Goal: Information Seeking & Learning: Learn about a topic

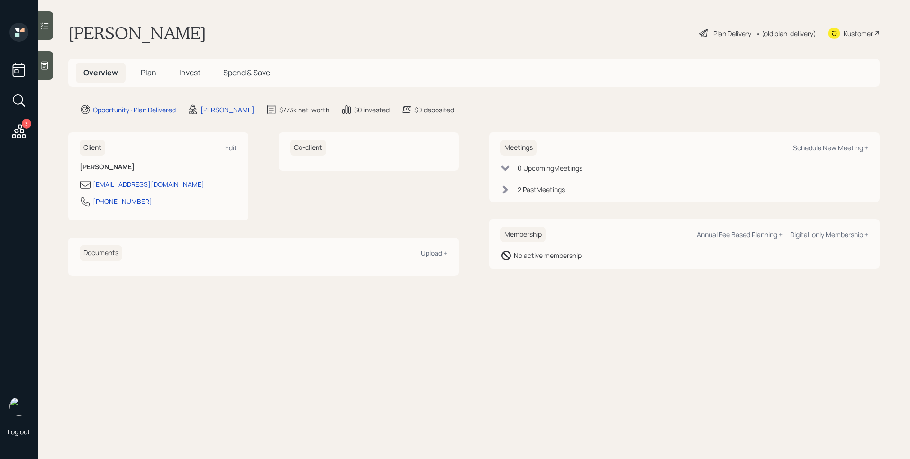
click at [187, 68] on span "Invest" at bounding box center [189, 72] width 21 height 10
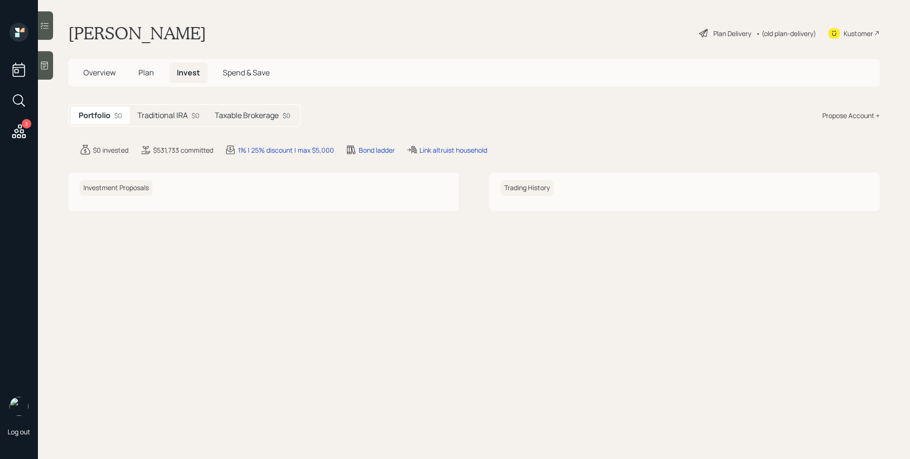
click at [262, 126] on div "Portfolio $0 Traditional IRA $0 Taxable Brokerage $0" at bounding box center [184, 115] width 233 height 23
click at [261, 121] on div "Taxable Brokerage $0" at bounding box center [252, 116] width 91 height 18
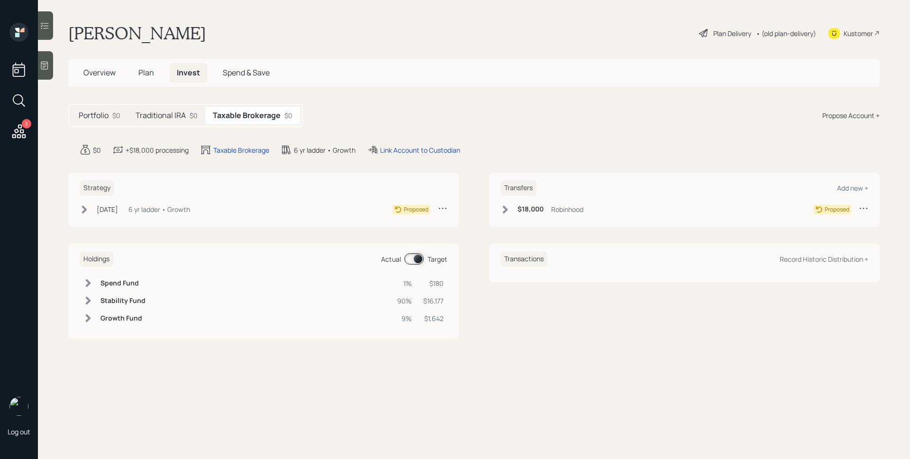
click at [164, 123] on div "Traditional IRA $0" at bounding box center [166, 116] width 77 height 18
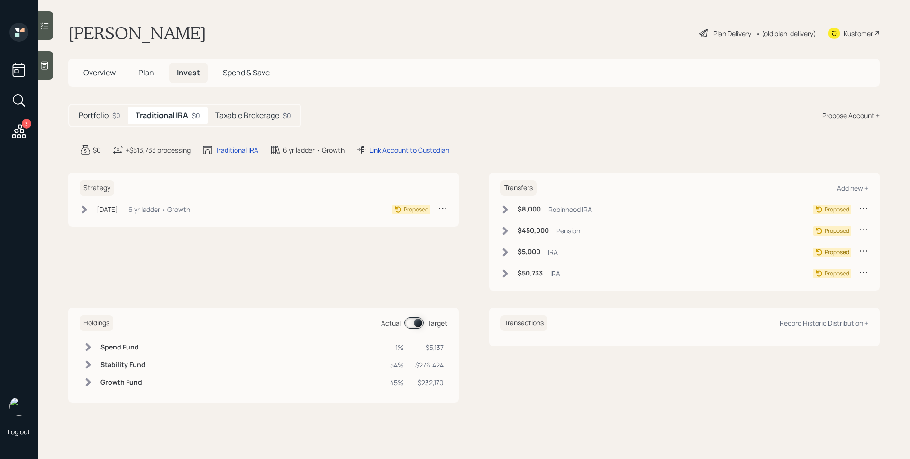
click at [149, 73] on span "Plan" at bounding box center [146, 72] width 16 height 10
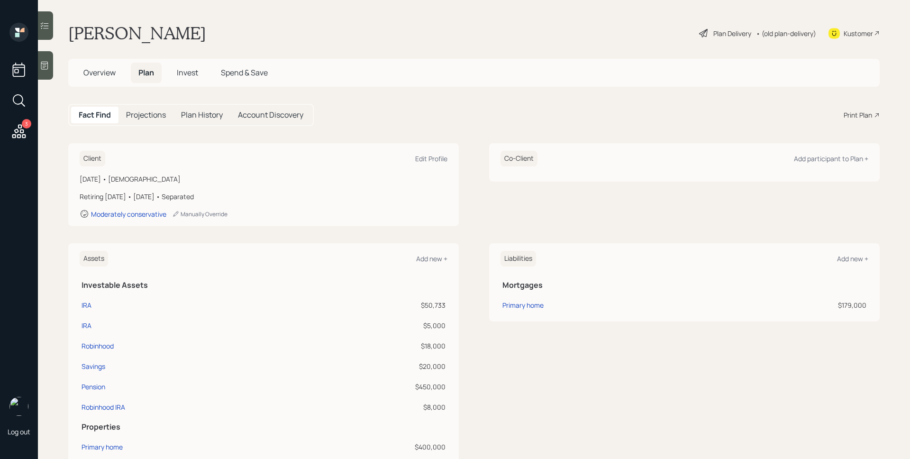
click at [713, 32] on div "Plan Delivery" at bounding box center [732, 33] width 38 height 10
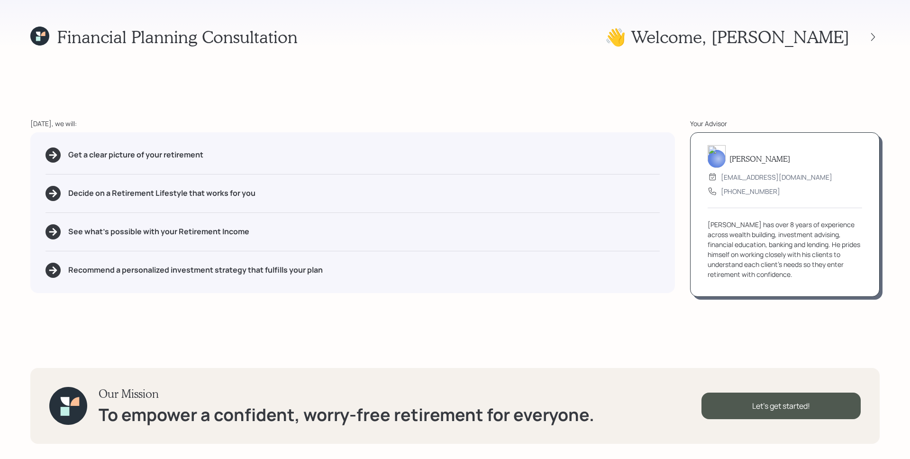
click at [880, 38] on div "Financial Planning Consultation 👋 Welcome , Cathy Today, we will: Get a clear p…" at bounding box center [455, 229] width 910 height 459
click at [876, 36] on icon at bounding box center [872, 36] width 9 height 9
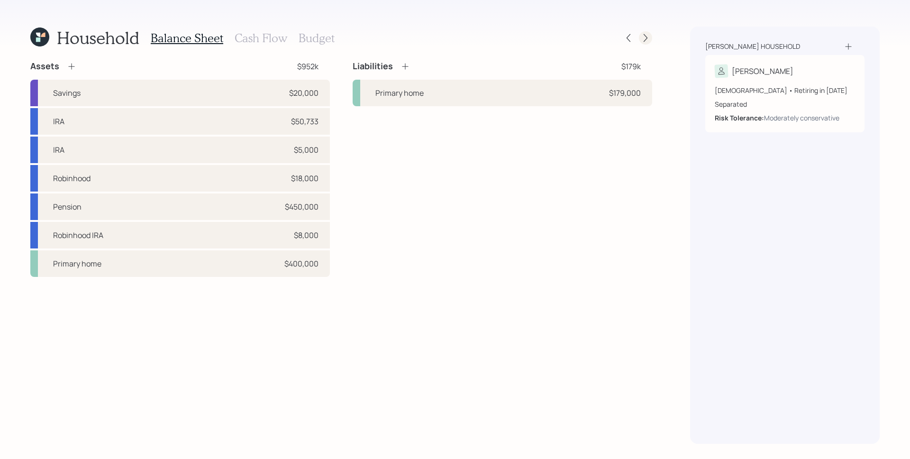
click at [650, 41] on icon at bounding box center [645, 37] width 9 height 9
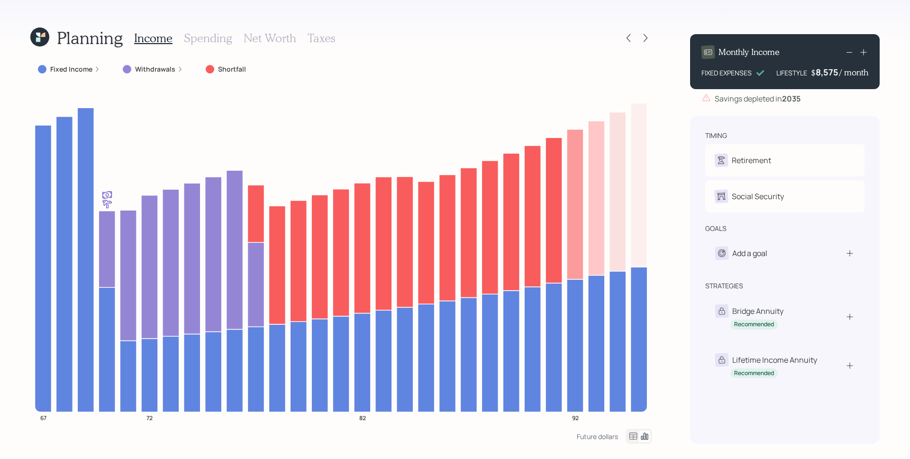
click at [172, 71] on label "Withdrawals" at bounding box center [155, 68] width 40 height 9
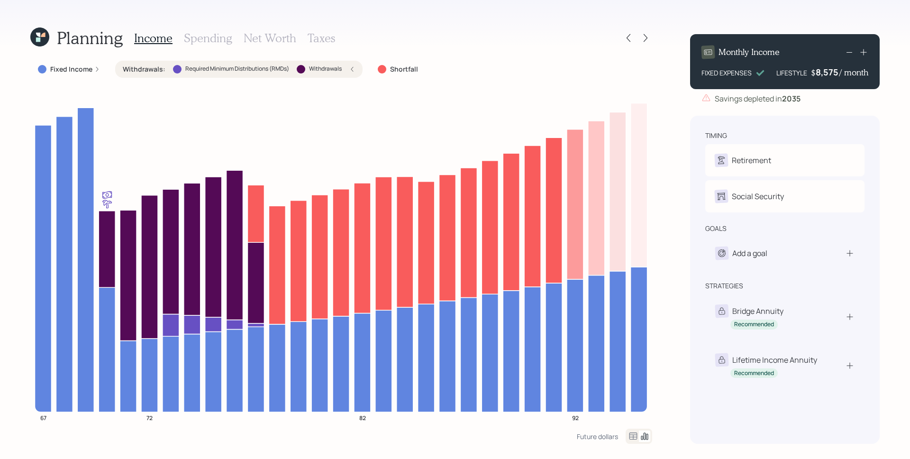
click at [341, 67] on label "Withdrawals" at bounding box center [325, 69] width 33 height 8
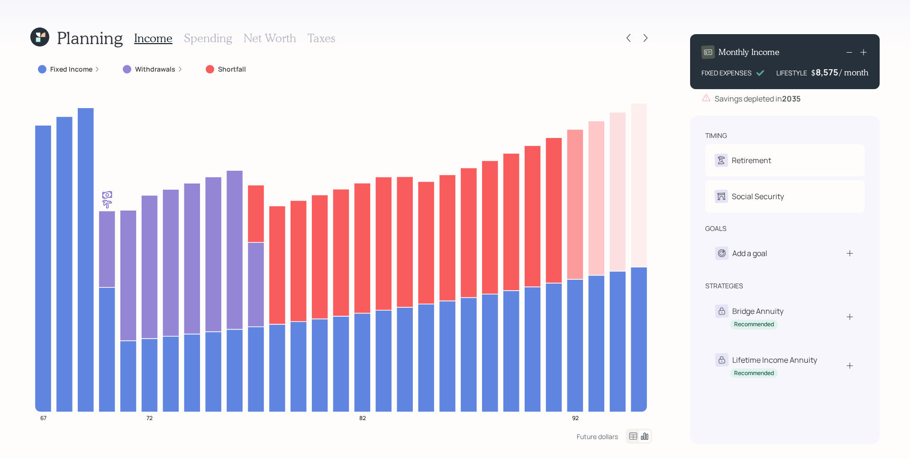
click at [215, 38] on h3 "Spending" at bounding box center [208, 38] width 48 height 14
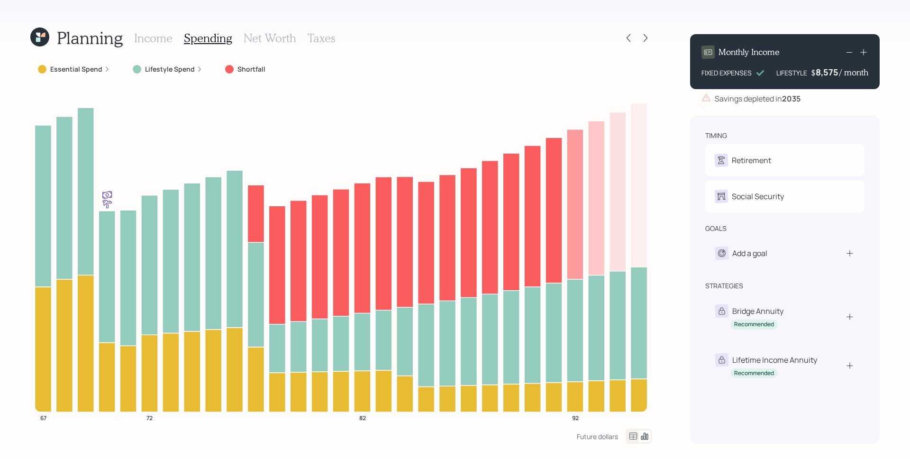
click at [173, 67] on label "Lifestyle Spend" at bounding box center [170, 68] width 50 height 9
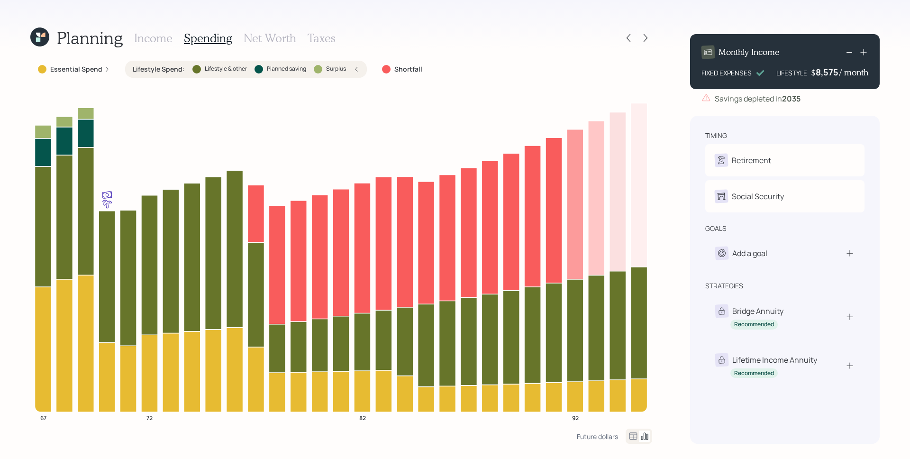
click at [173, 67] on label "Lifestyle Spend :" at bounding box center [159, 68] width 52 height 9
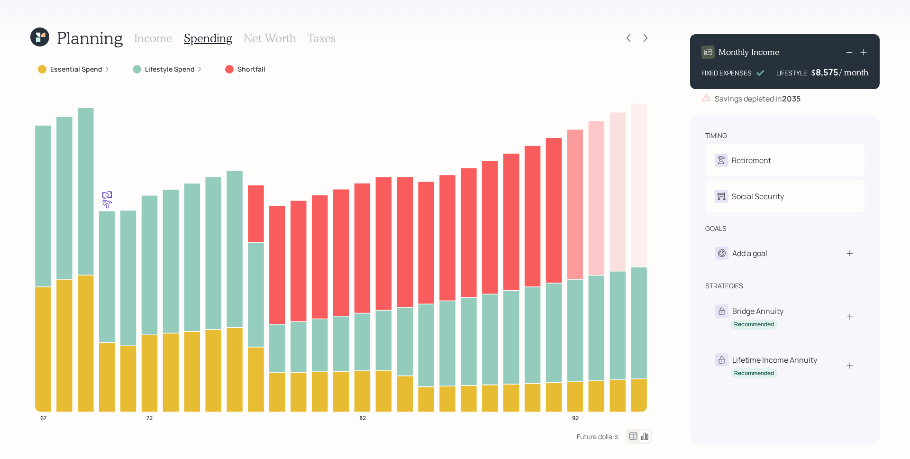
click at [99, 65] on label "Essential Spend" at bounding box center [76, 68] width 52 height 9
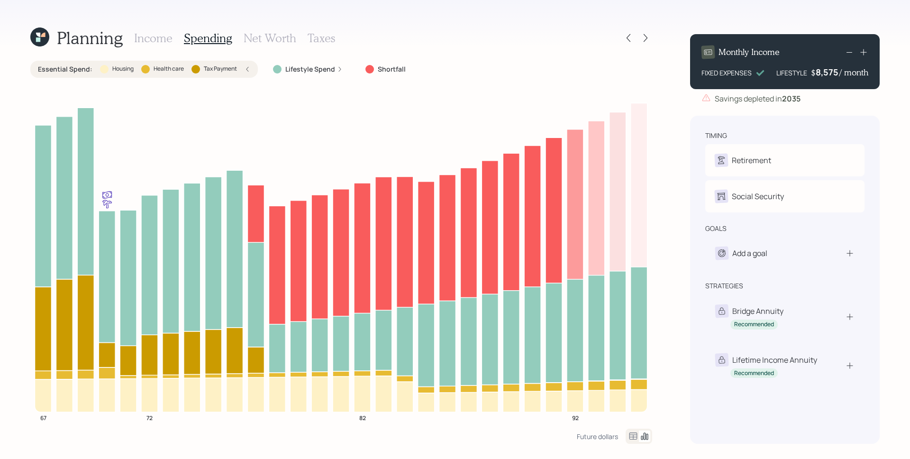
click at [100, 67] on div at bounding box center [104, 69] width 9 height 9
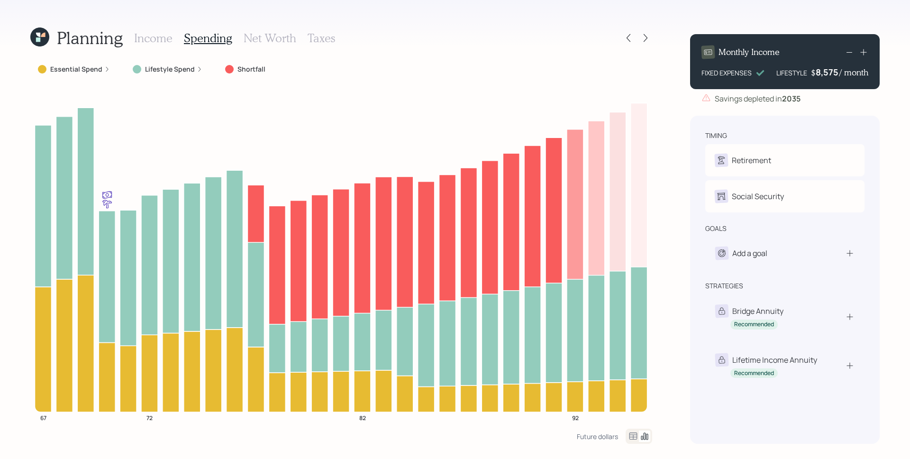
click at [274, 34] on h3 "Net Worth" at bounding box center [270, 38] width 53 height 14
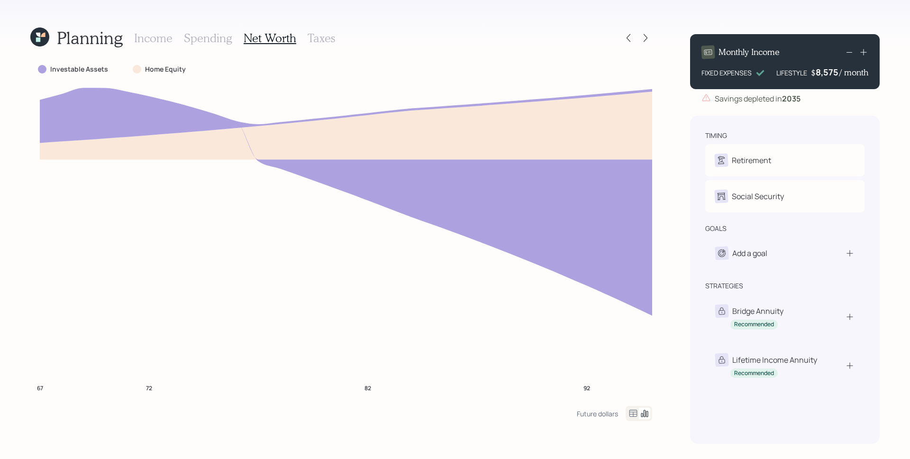
click at [320, 35] on h3 "Taxes" at bounding box center [320, 38] width 27 height 14
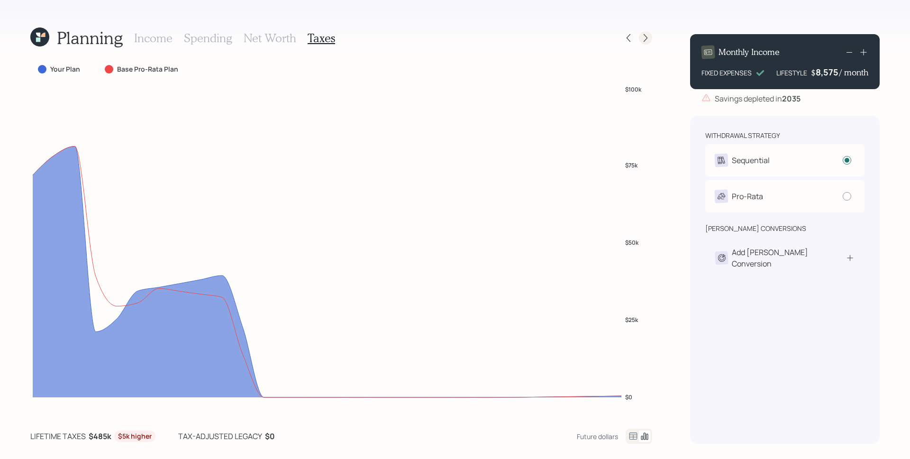
click at [645, 35] on icon at bounding box center [645, 37] width 9 height 9
